Goal: Transaction & Acquisition: Purchase product/service

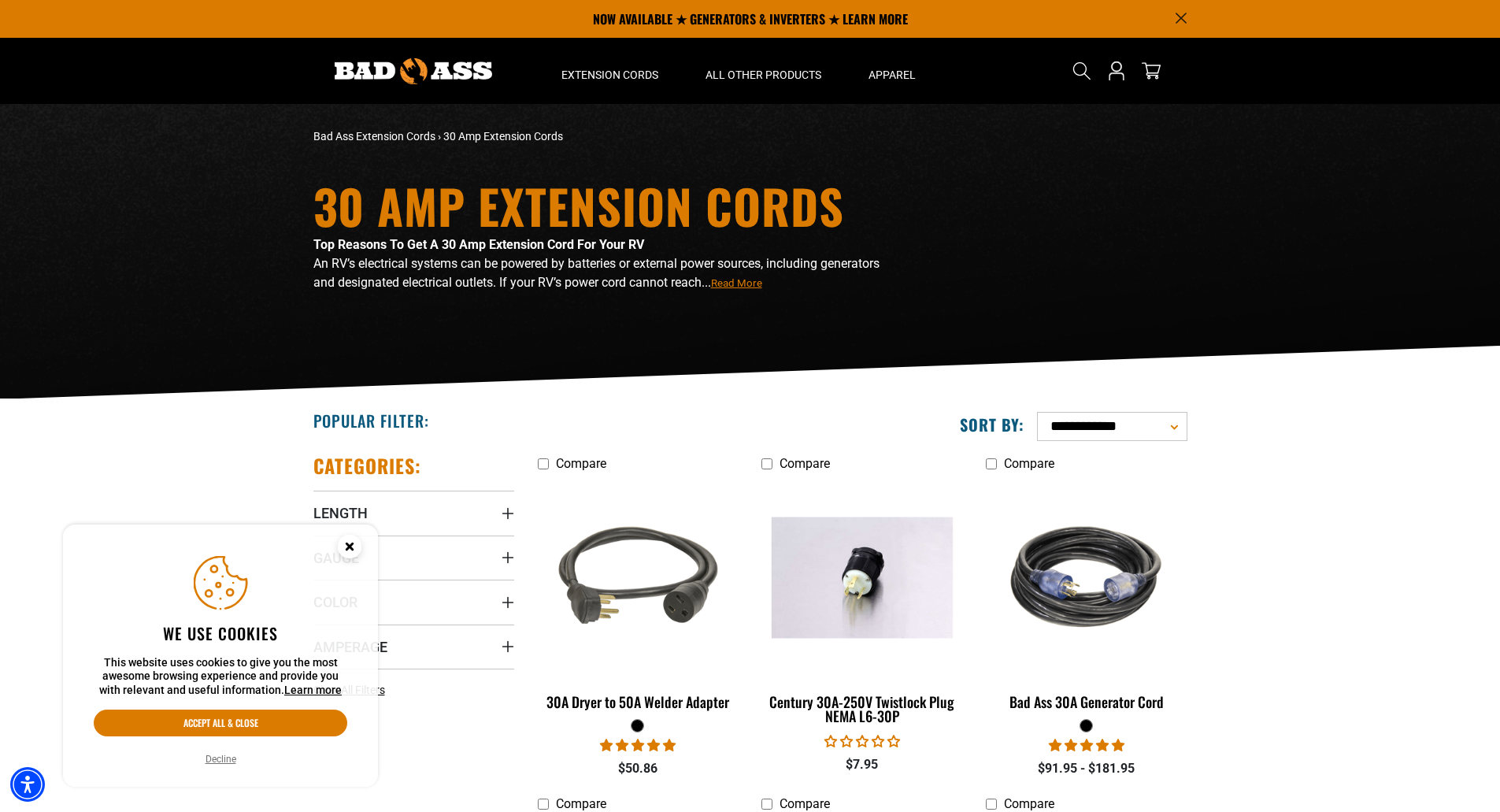
click at [344, 550] on circle "Close this option" at bounding box center [350, 547] width 23 height 23
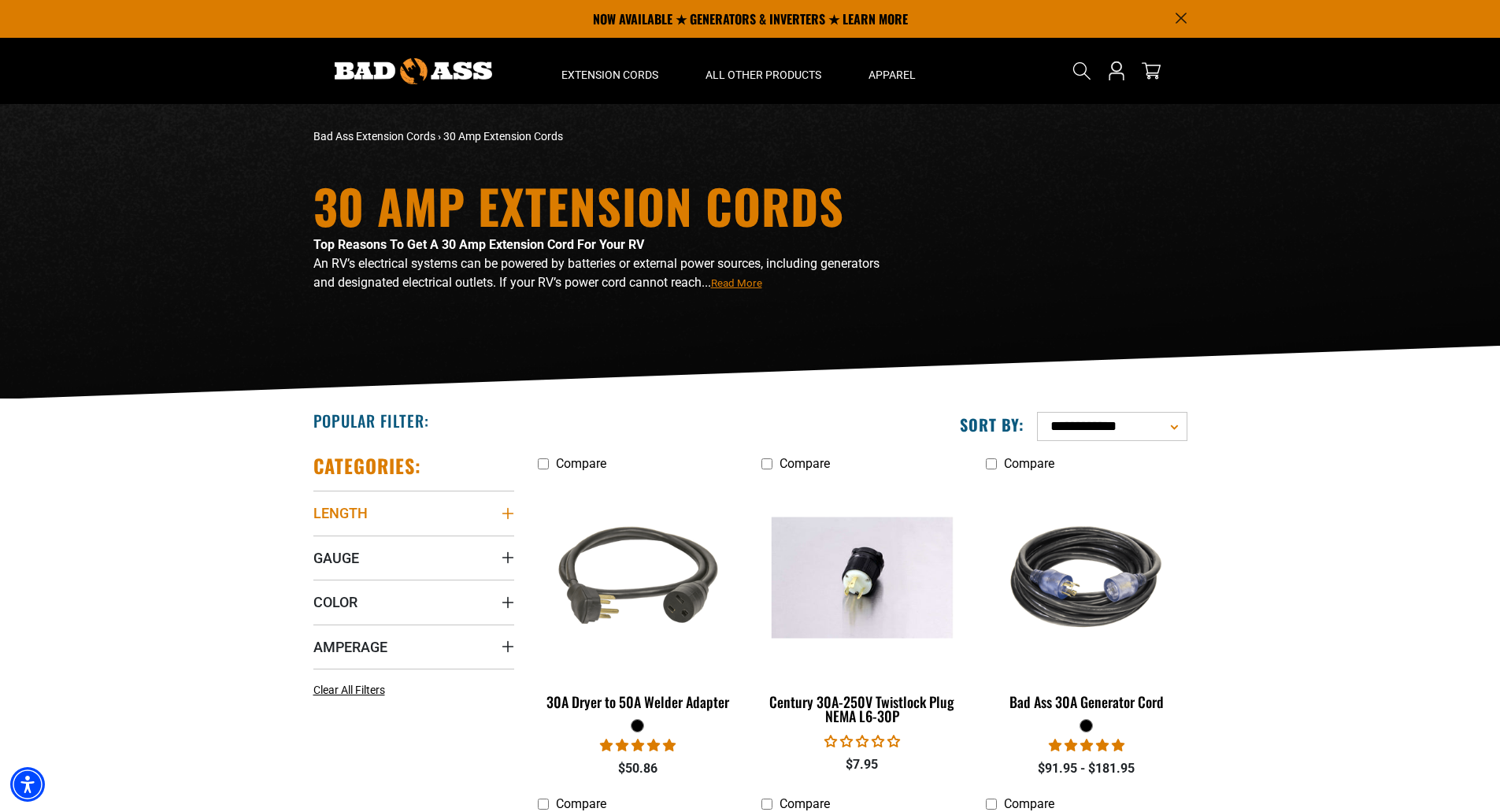
click at [398, 515] on summary "Length" at bounding box center [413, 512] width 201 height 44
click at [326, 603] on label "50 FT (2) 50 FT (2 products)" at bounding box center [363, 598] width 101 height 20
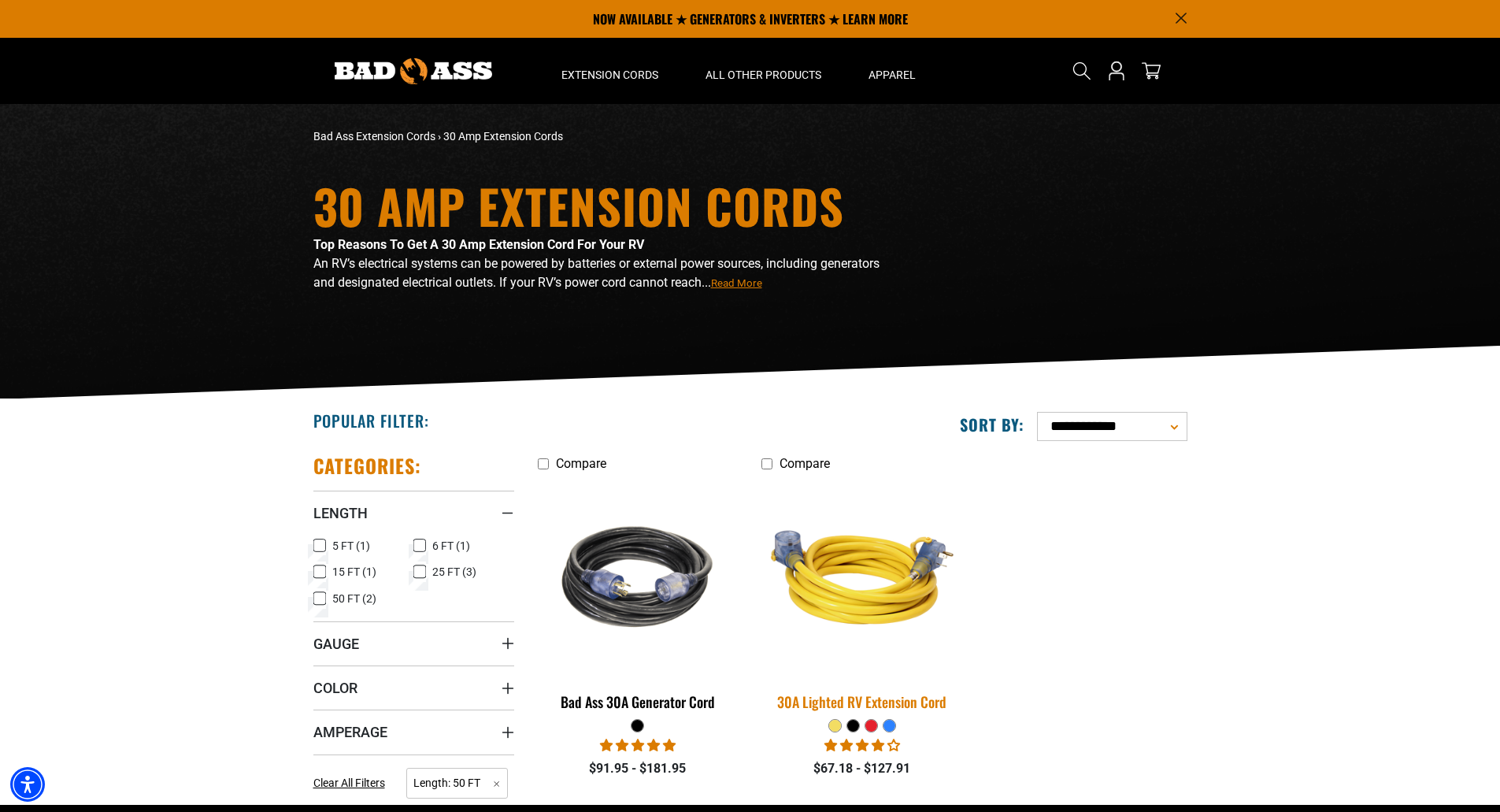
click at [856, 594] on img at bounding box center [861, 577] width 220 height 202
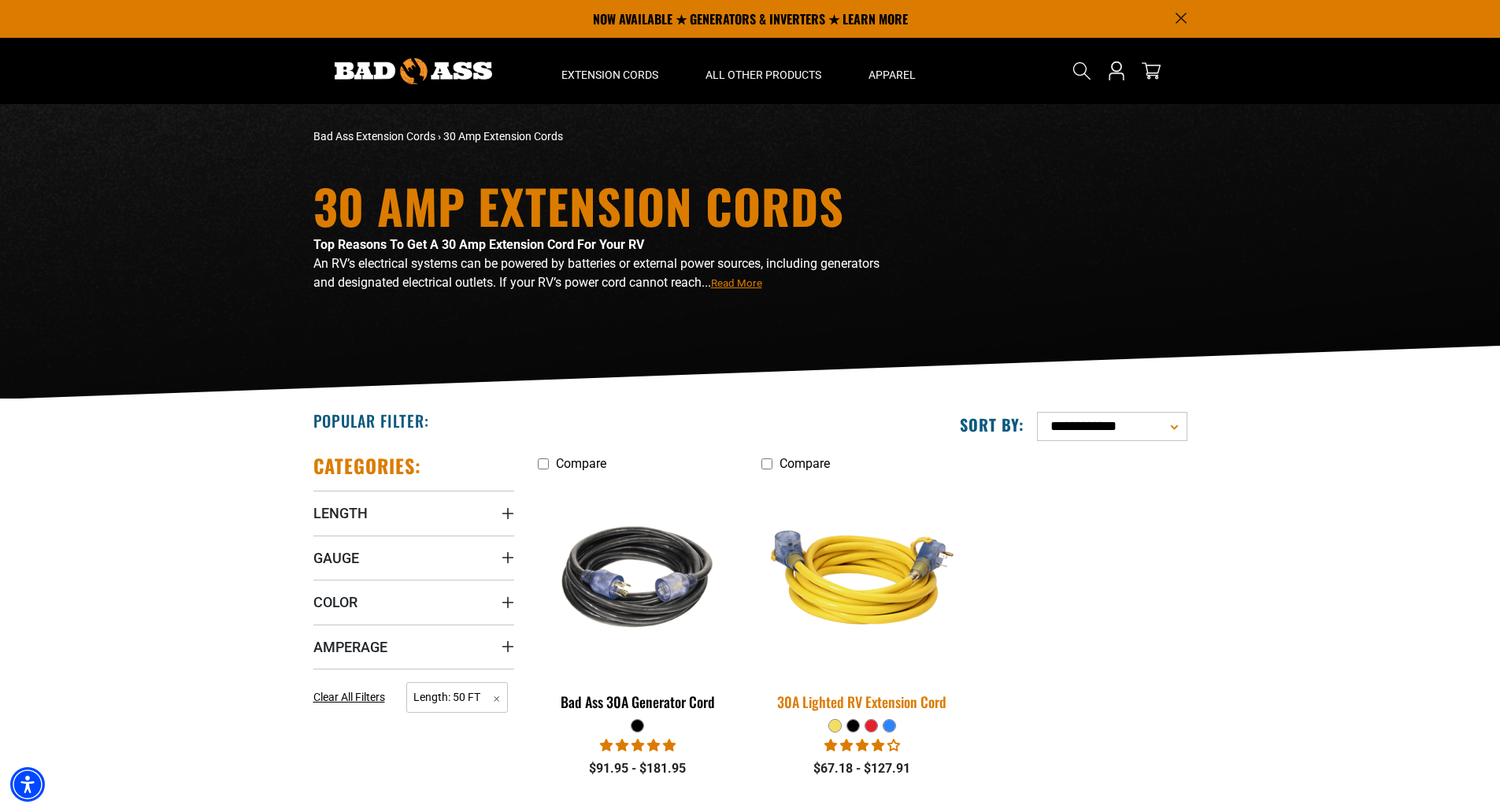
click at [836, 598] on img at bounding box center [861, 577] width 220 height 202
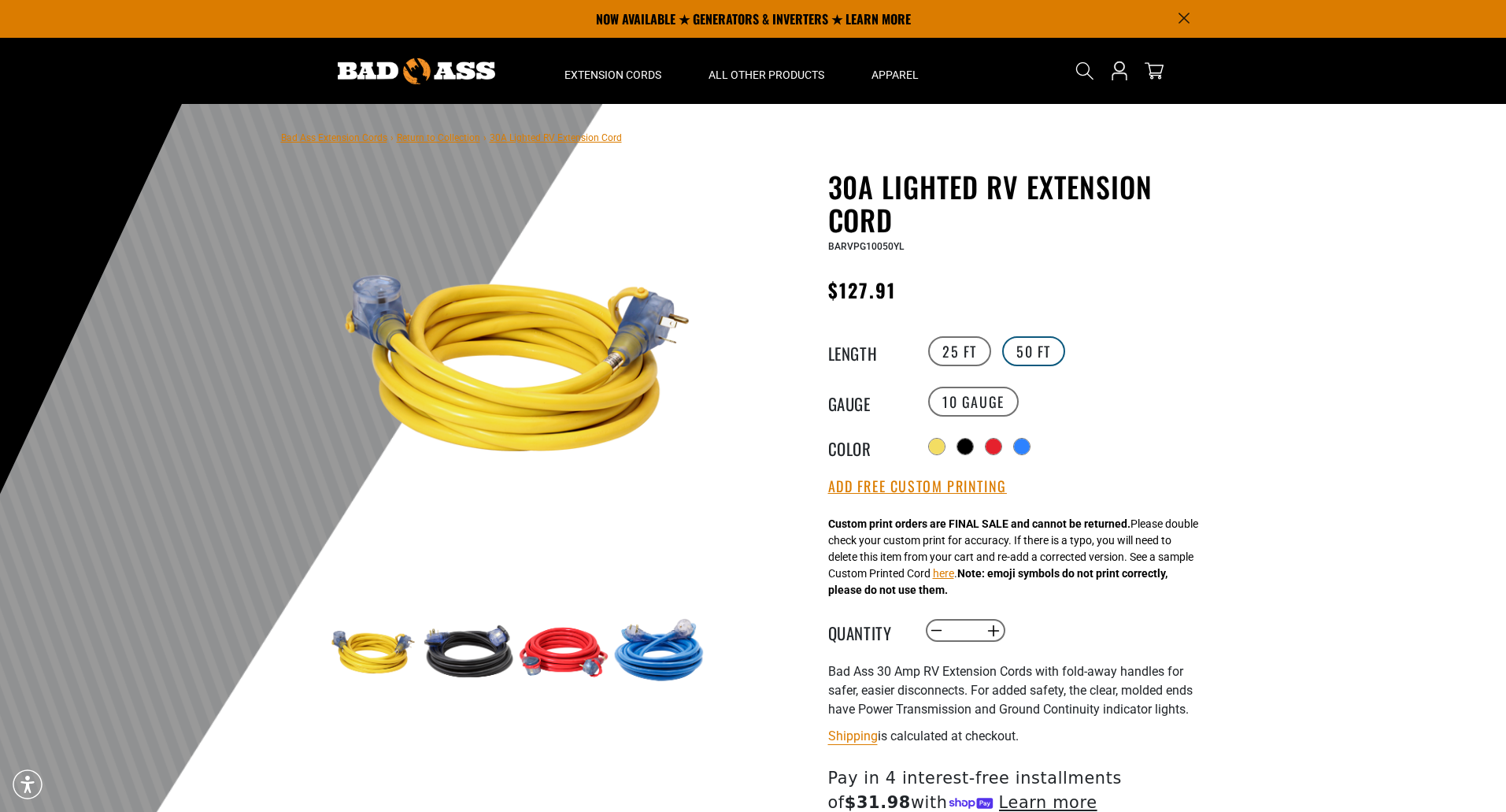
click at [1027, 350] on label "50 FT" at bounding box center [1033, 351] width 63 height 30
click at [997, 405] on label "10 Gauge" at bounding box center [973, 401] width 90 height 30
click at [1030, 447] on div at bounding box center [1023, 448] width 16 height 16
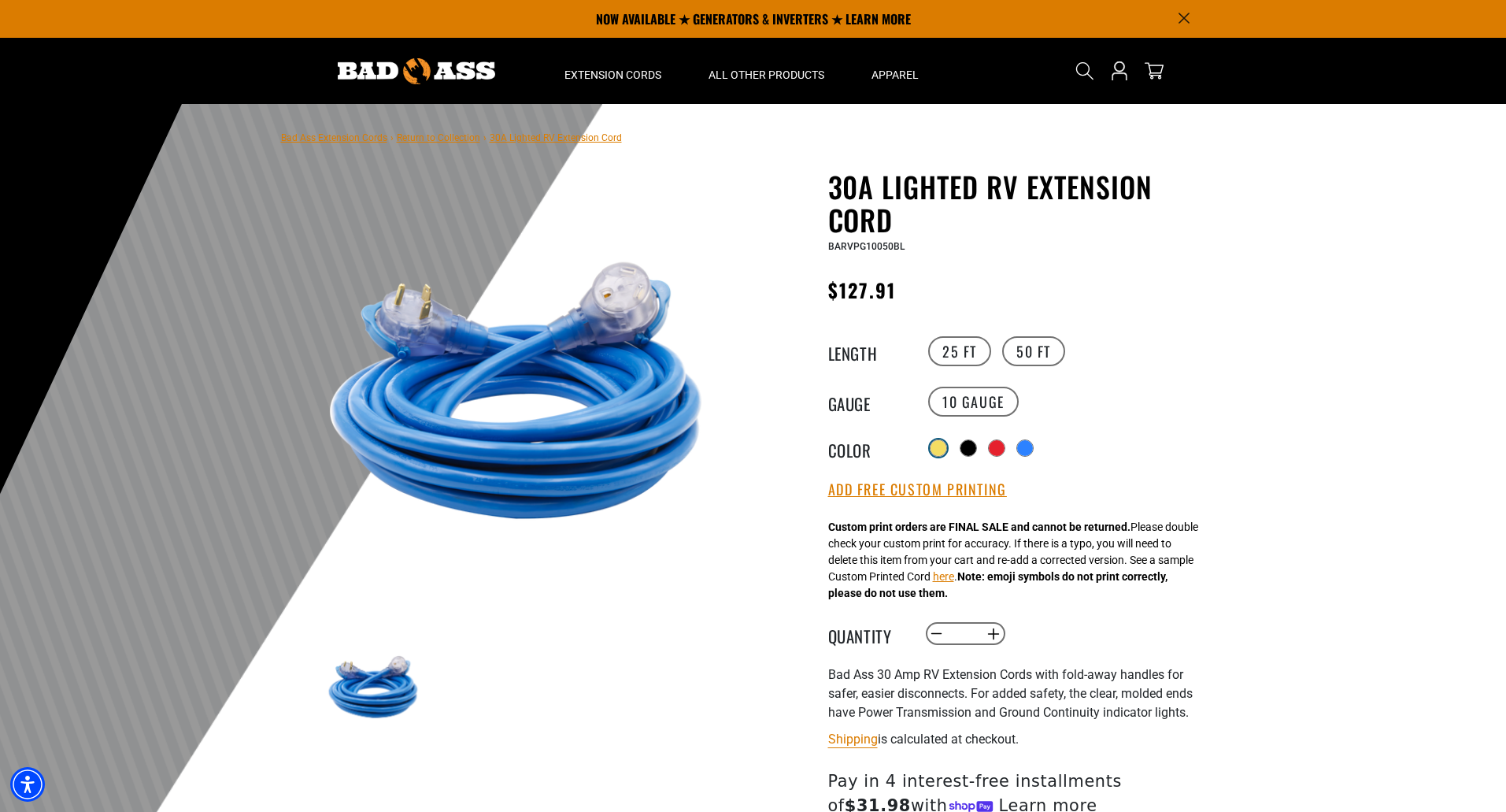
click at [936, 446] on div at bounding box center [938, 448] width 16 height 16
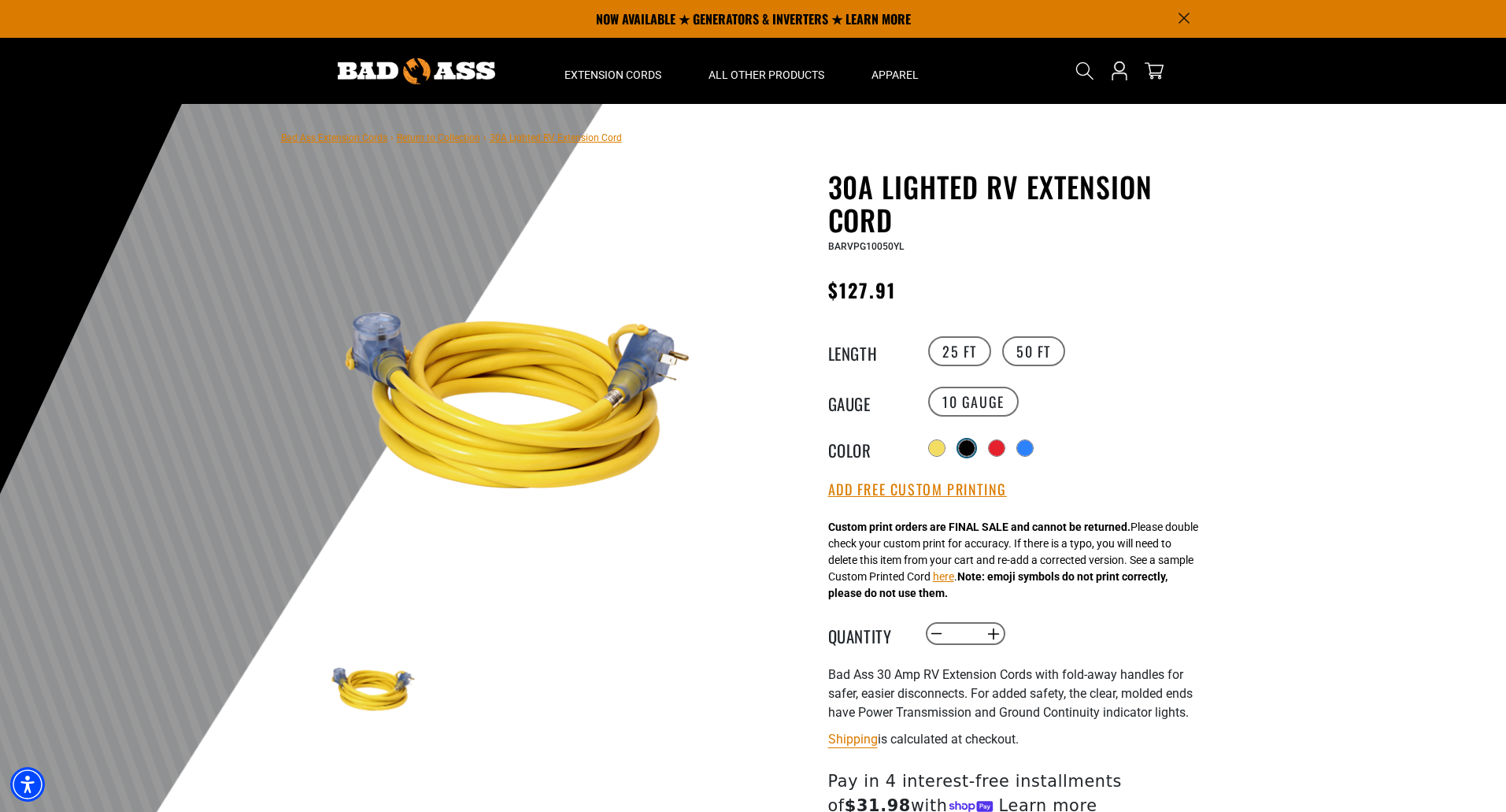
click at [975, 450] on div at bounding box center [966, 448] width 16 height 16
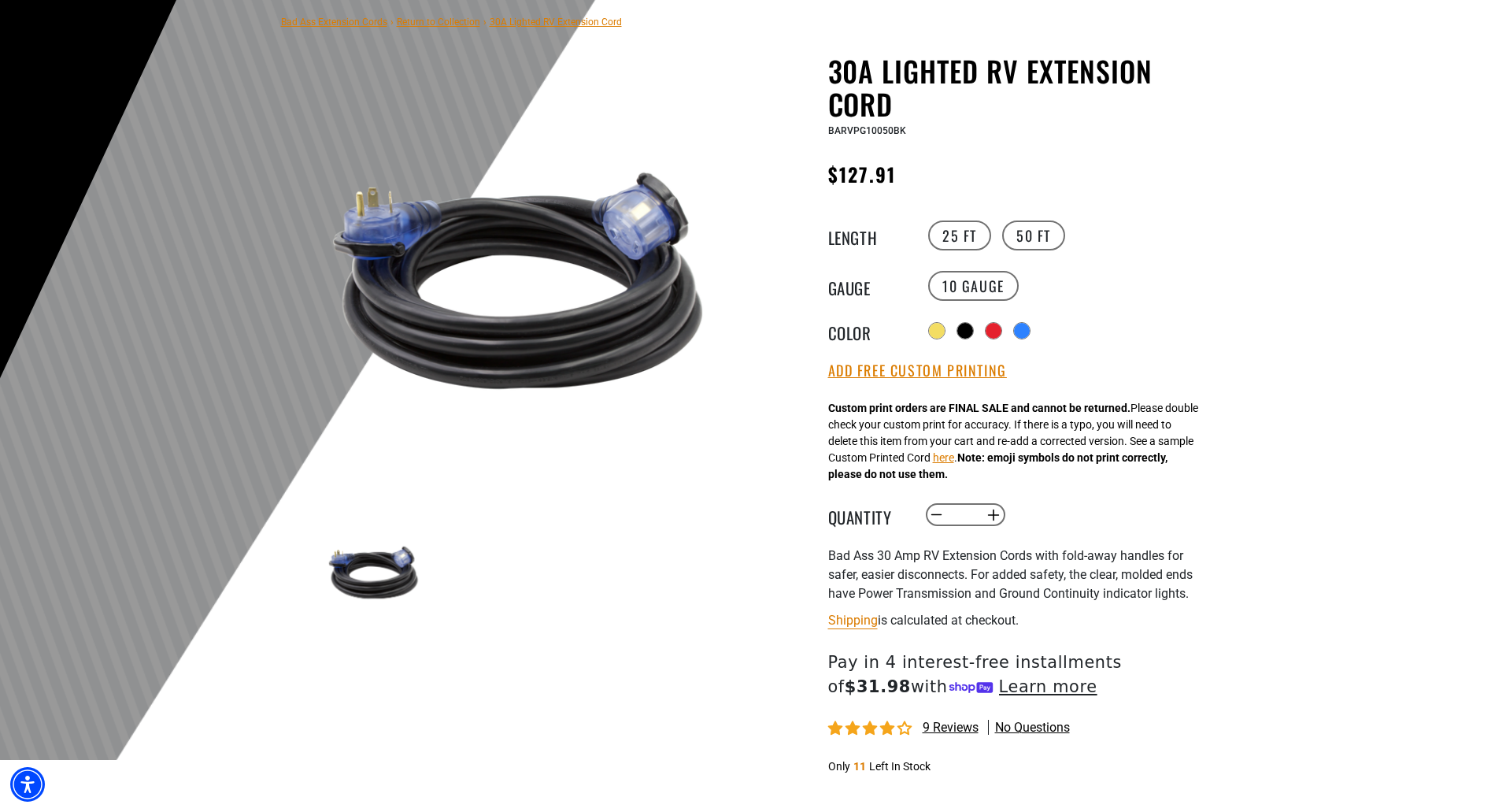
scroll to position [157, 0]
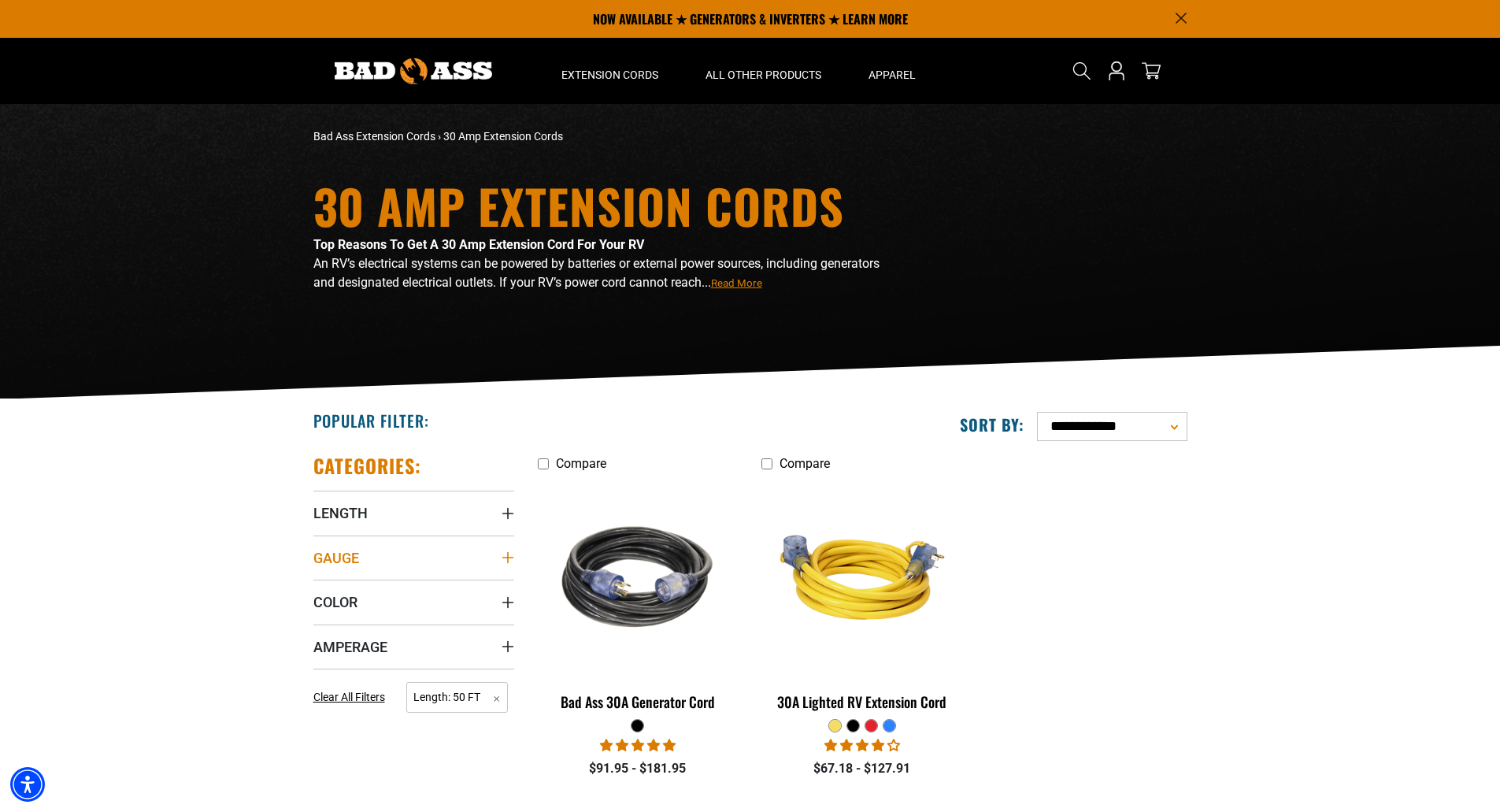
click at [506, 558] on icon "Gauge" at bounding box center [506, 556] width 11 height 11
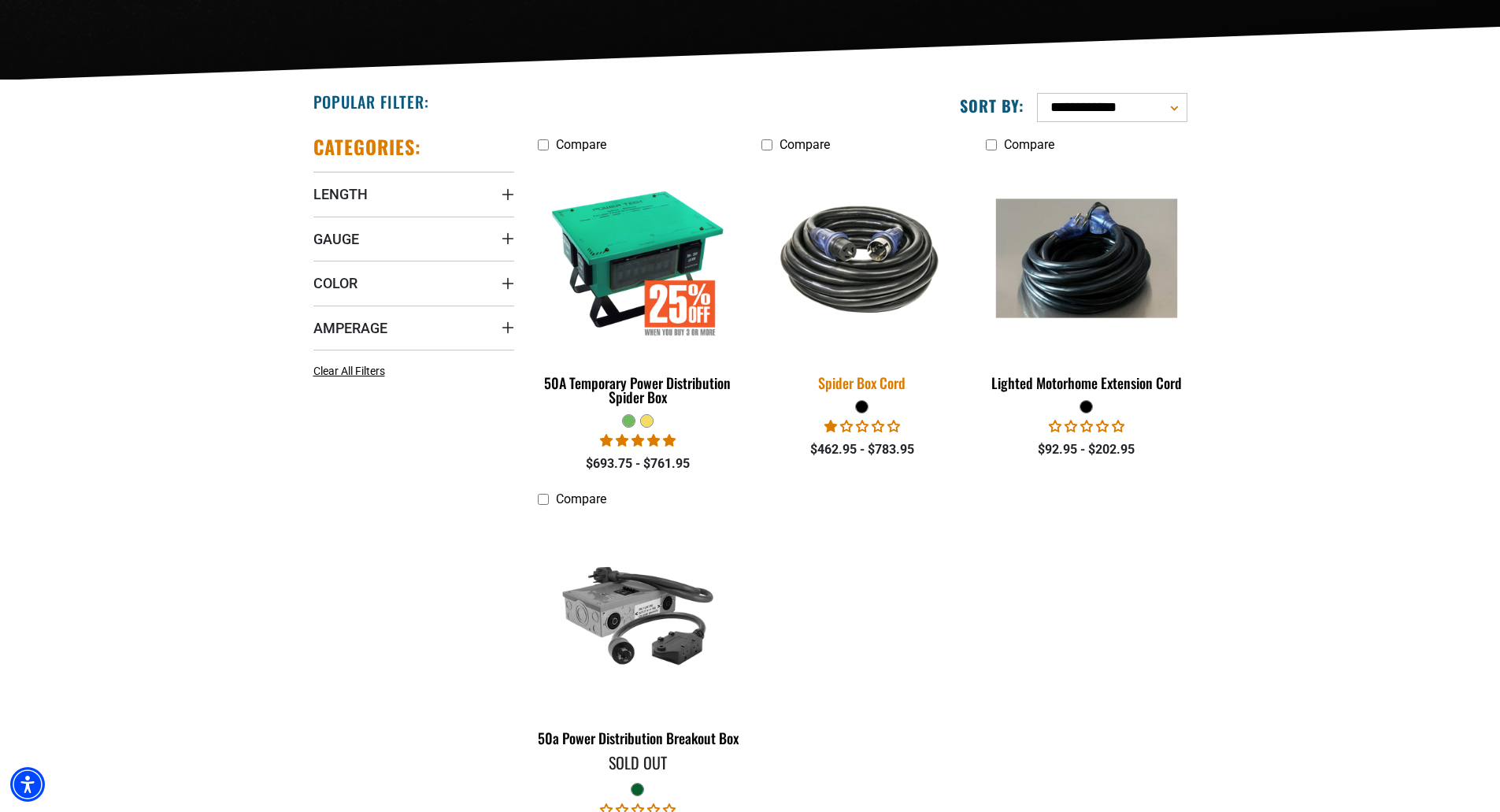
scroll to position [472, 0]
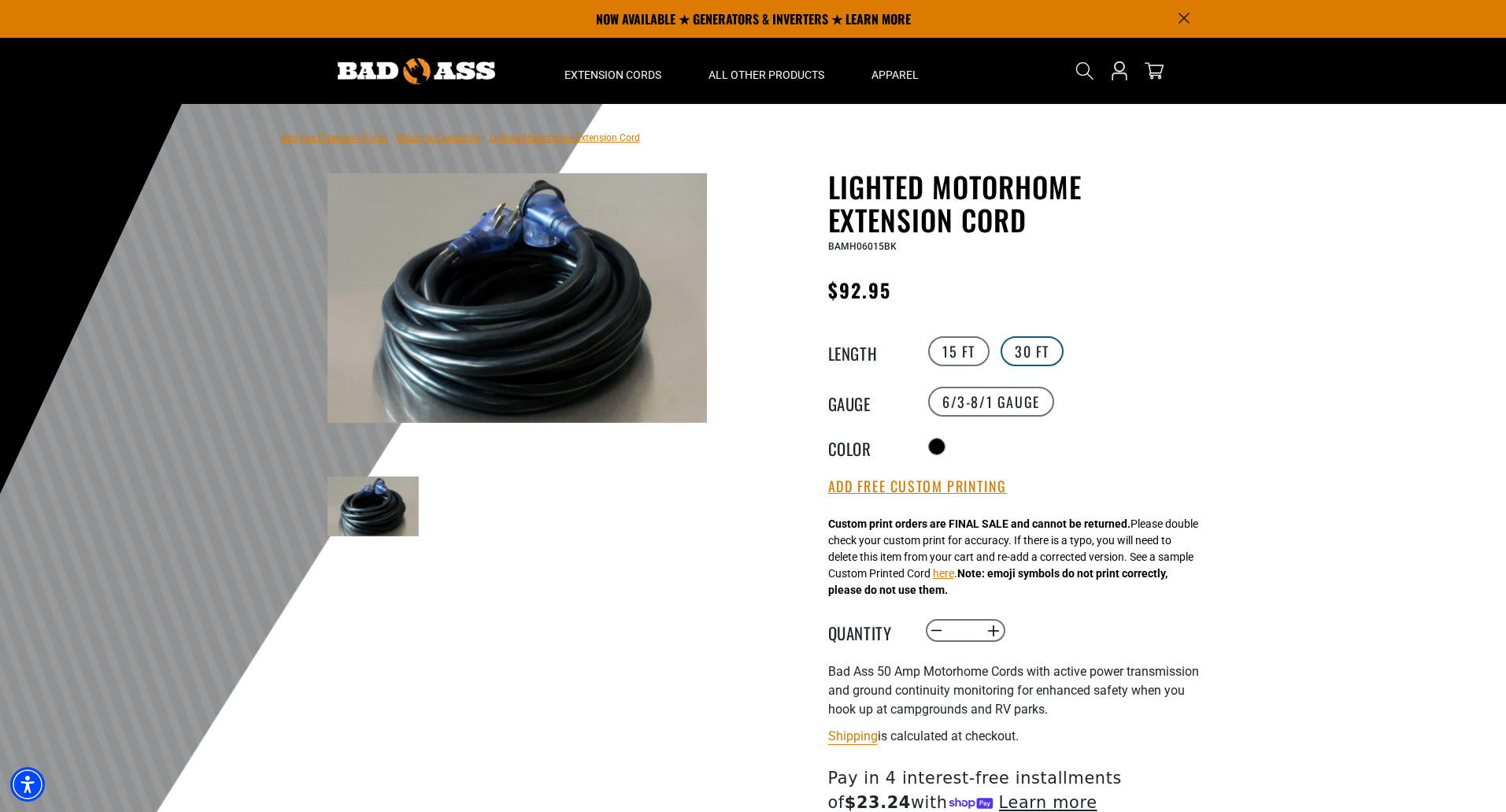
click at [1026, 347] on label "30 FT" at bounding box center [1032, 351] width 63 height 30
